Goal: Entertainment & Leisure: Consume media (video, audio)

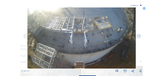
scroll to position [33, 0]
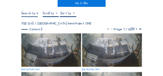
scroll to position [33, 0]
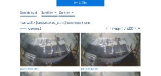
click at [47, 55] on img at bounding box center [50, 50] width 60 height 34
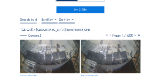
scroll to position [34, 0]
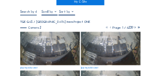
click at [47, 49] on img at bounding box center [50, 49] width 60 height 34
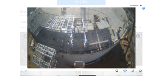
click at [145, 9] on icon at bounding box center [144, 8] width 3 height 3
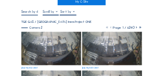
scroll to position [35, 0]
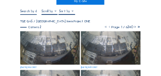
click at [47, 45] on img at bounding box center [50, 49] width 60 height 34
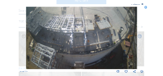
scroll to position [34, 0]
